Goal: Navigation & Orientation: Find specific page/section

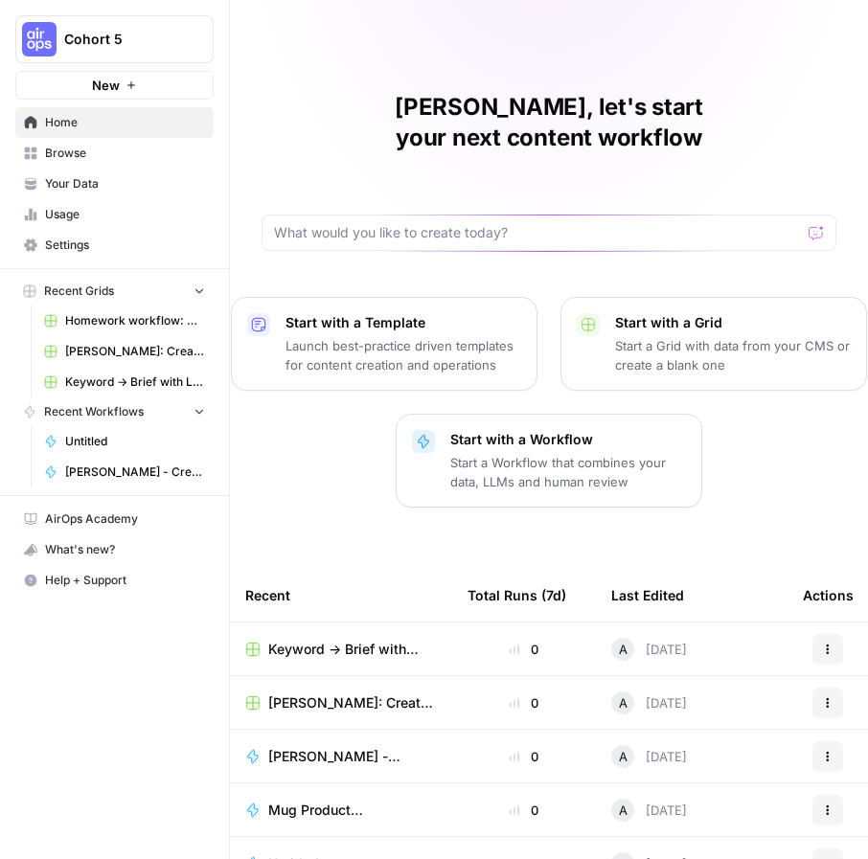
click at [88, 189] on span "Your Data" at bounding box center [125, 183] width 160 height 17
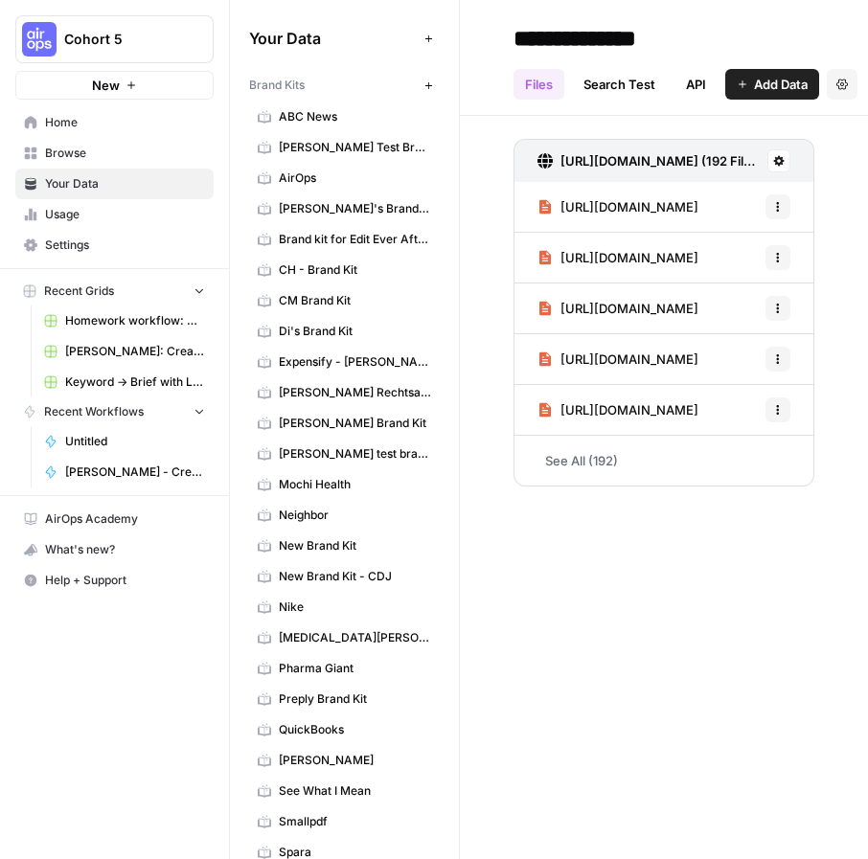
click at [77, 161] on span "Browse" at bounding box center [125, 153] width 160 height 17
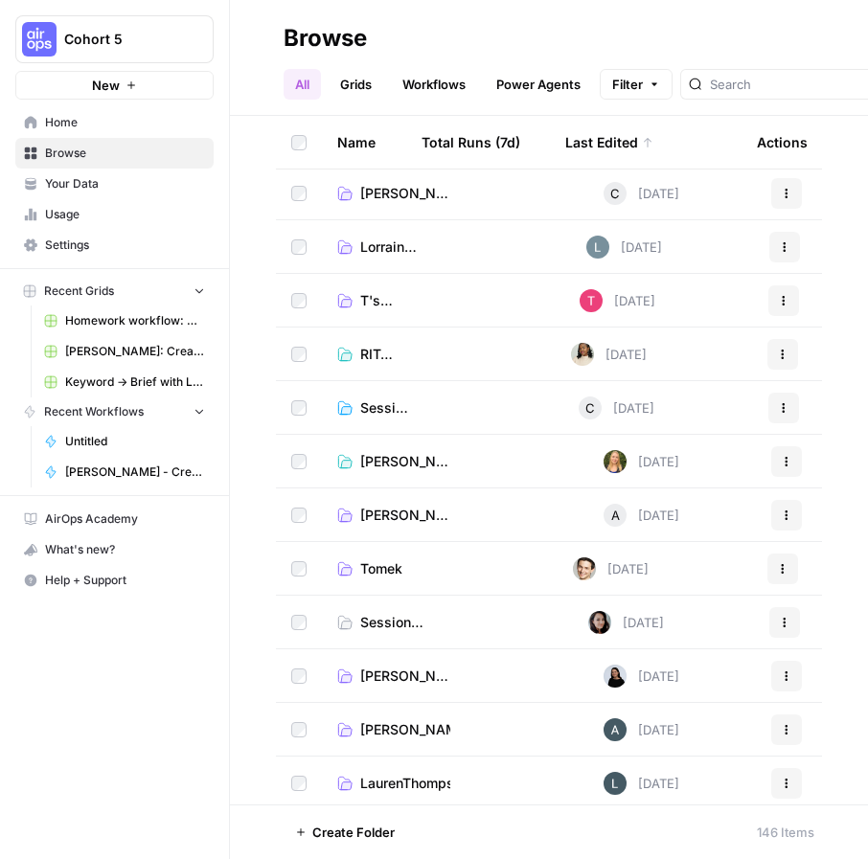
scroll to position [440, 0]
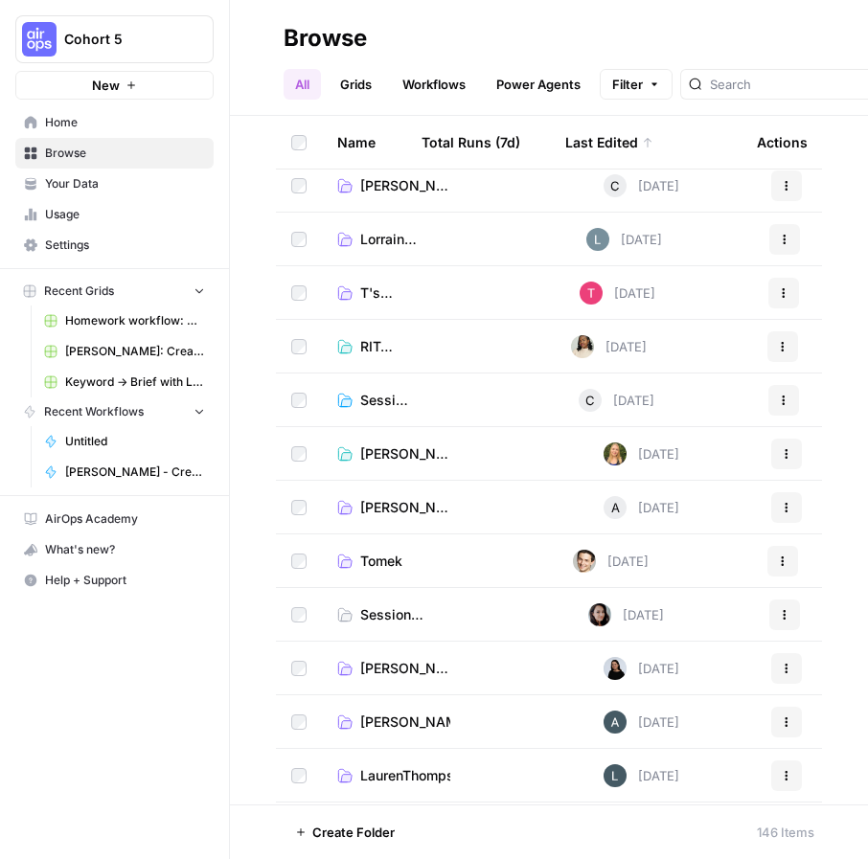
click at [376, 511] on span "[PERSON_NAME]'s Folder" at bounding box center [405, 507] width 90 height 19
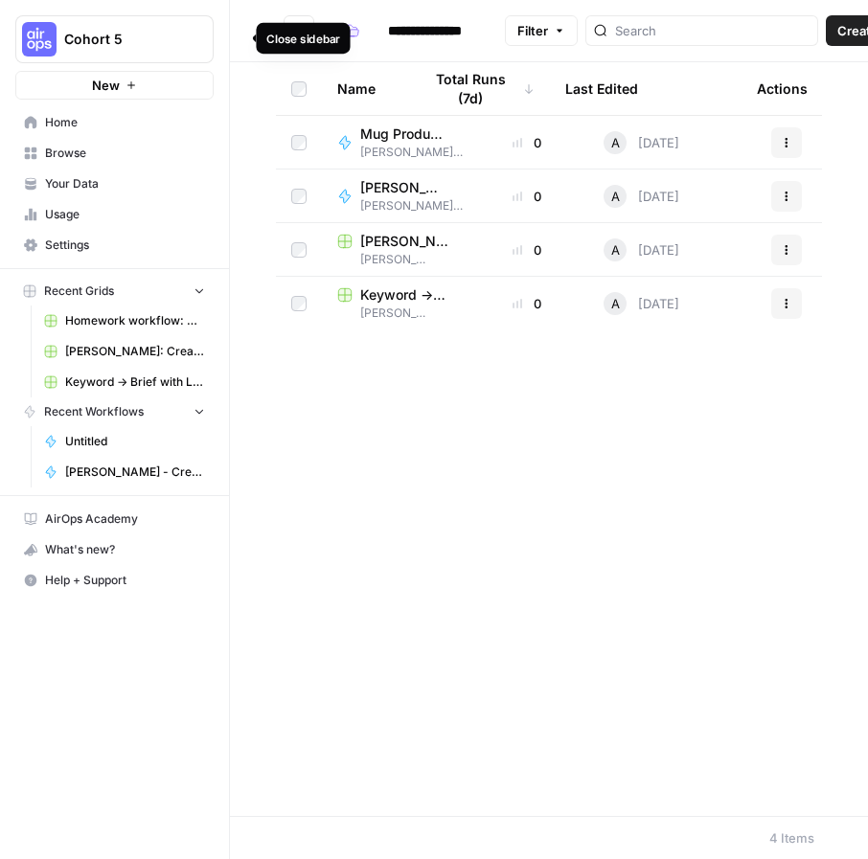
click at [233, 38] on icon "button" at bounding box center [232, 38] width 13 height 13
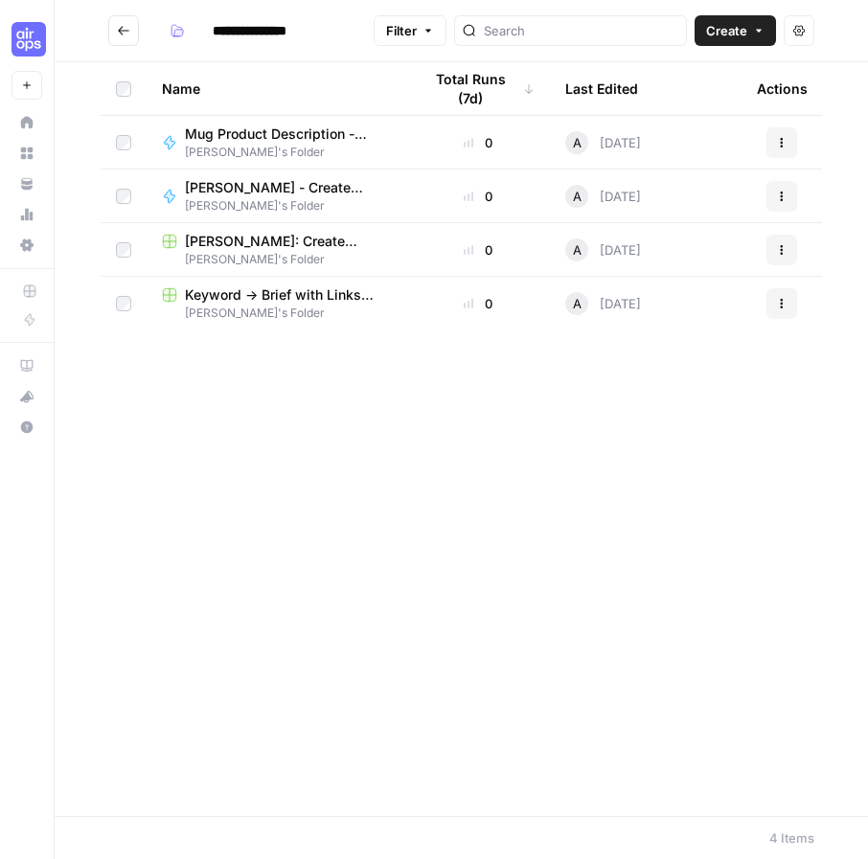
click at [281, 298] on span "Keyword -> Brief with Links ([PERSON_NAME])" at bounding box center [288, 294] width 206 height 19
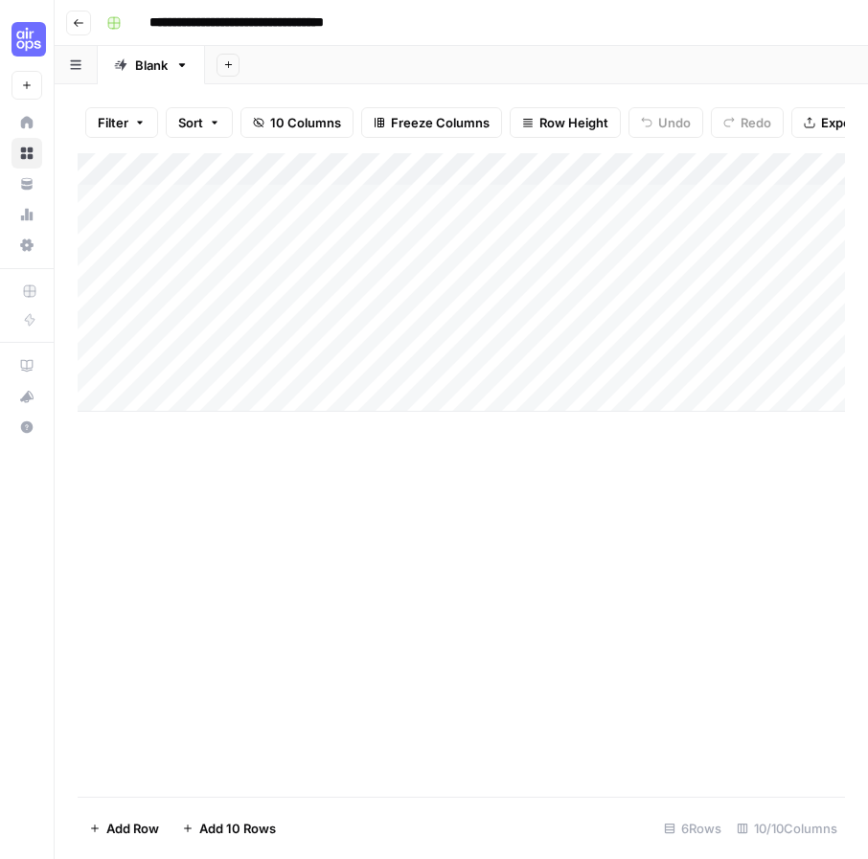
click at [509, 167] on div "Add Column" at bounding box center [461, 282] width 767 height 259
click at [716, 595] on div "Add Column" at bounding box center [461, 475] width 767 height 644
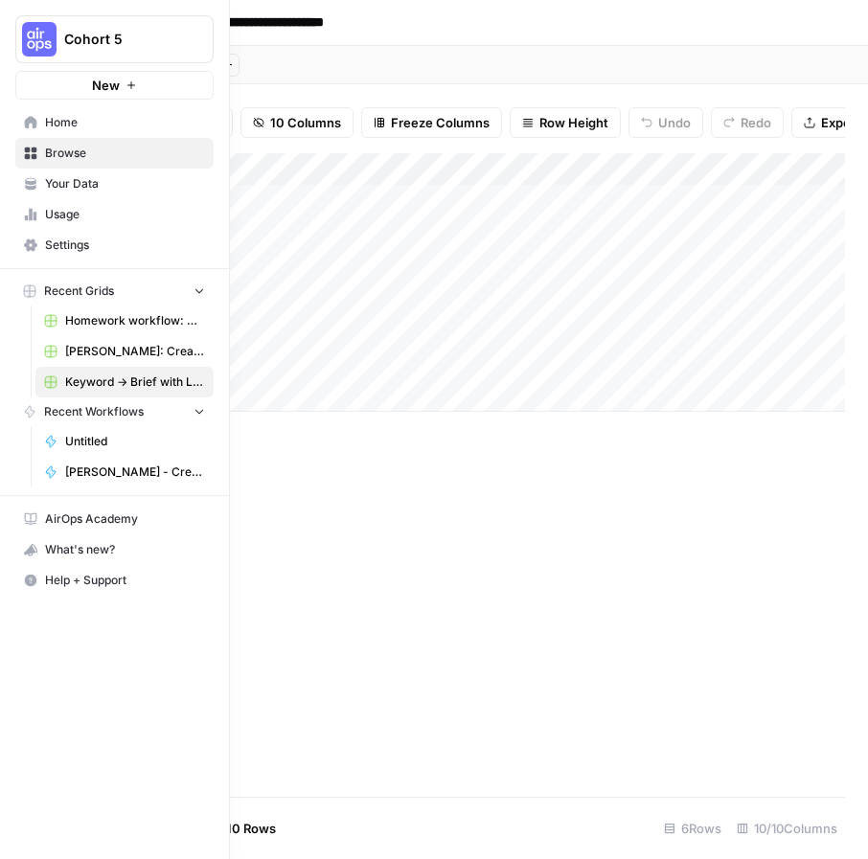
click at [52, 119] on span "Home" at bounding box center [125, 122] width 160 height 17
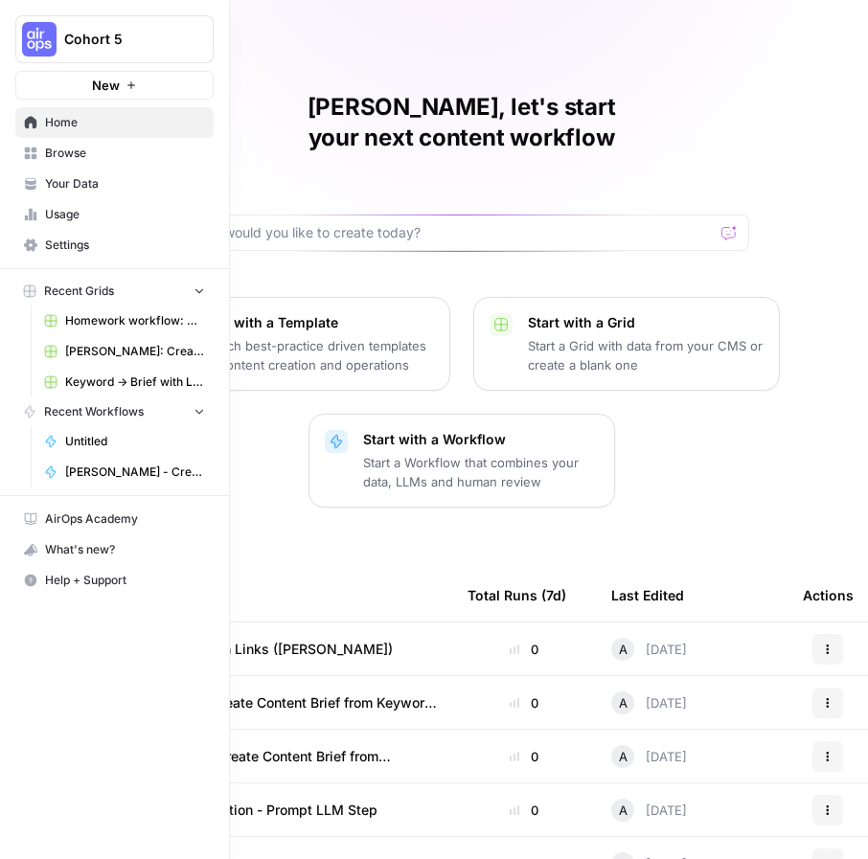
click at [62, 163] on link "Browse" at bounding box center [114, 153] width 198 height 31
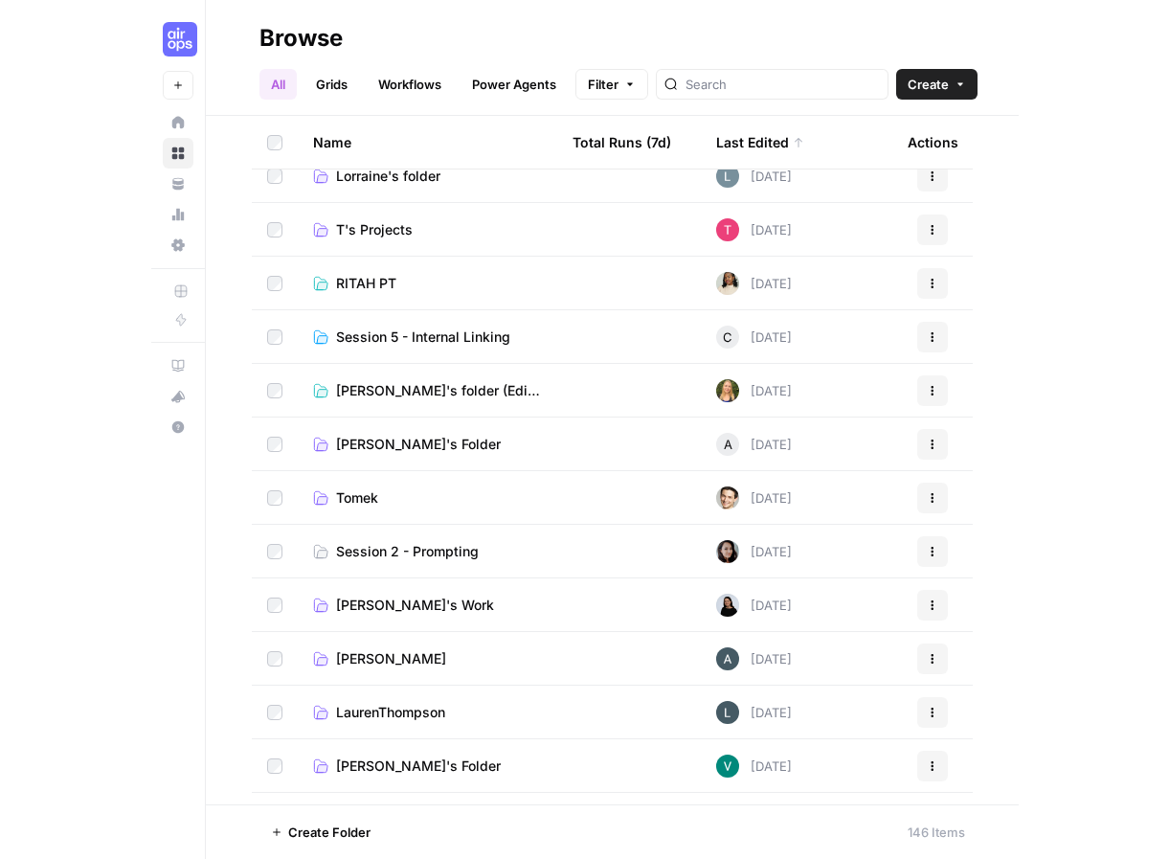
scroll to position [504, 0]
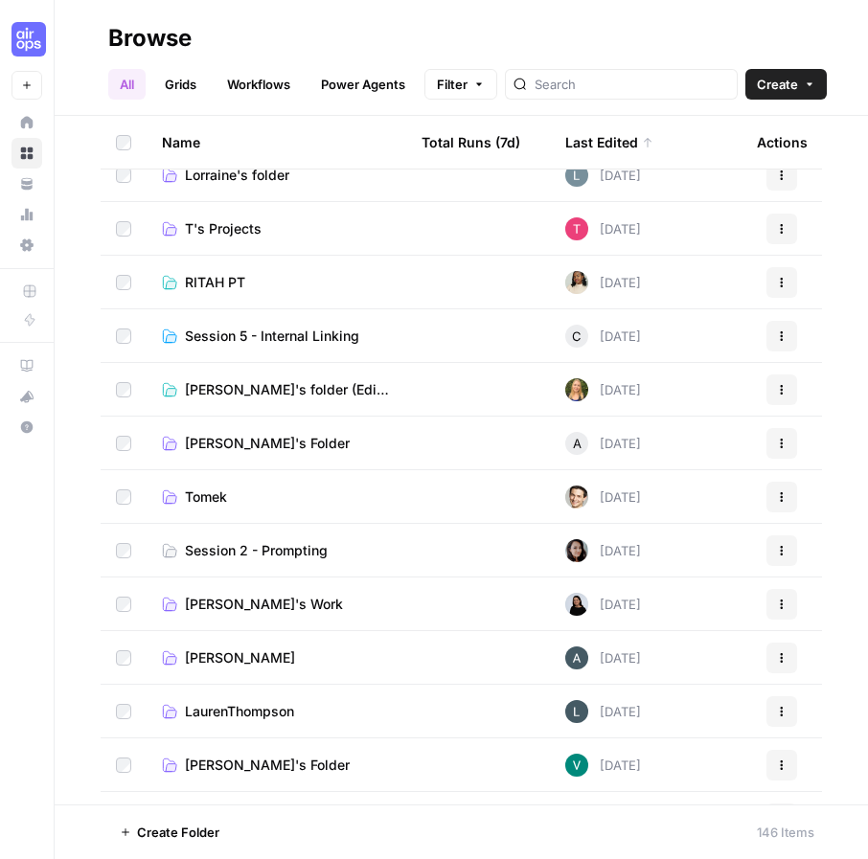
click at [238, 437] on span "[PERSON_NAME]'s Folder" at bounding box center [267, 443] width 165 height 19
